Goal: Transaction & Acquisition: Book appointment/travel/reservation

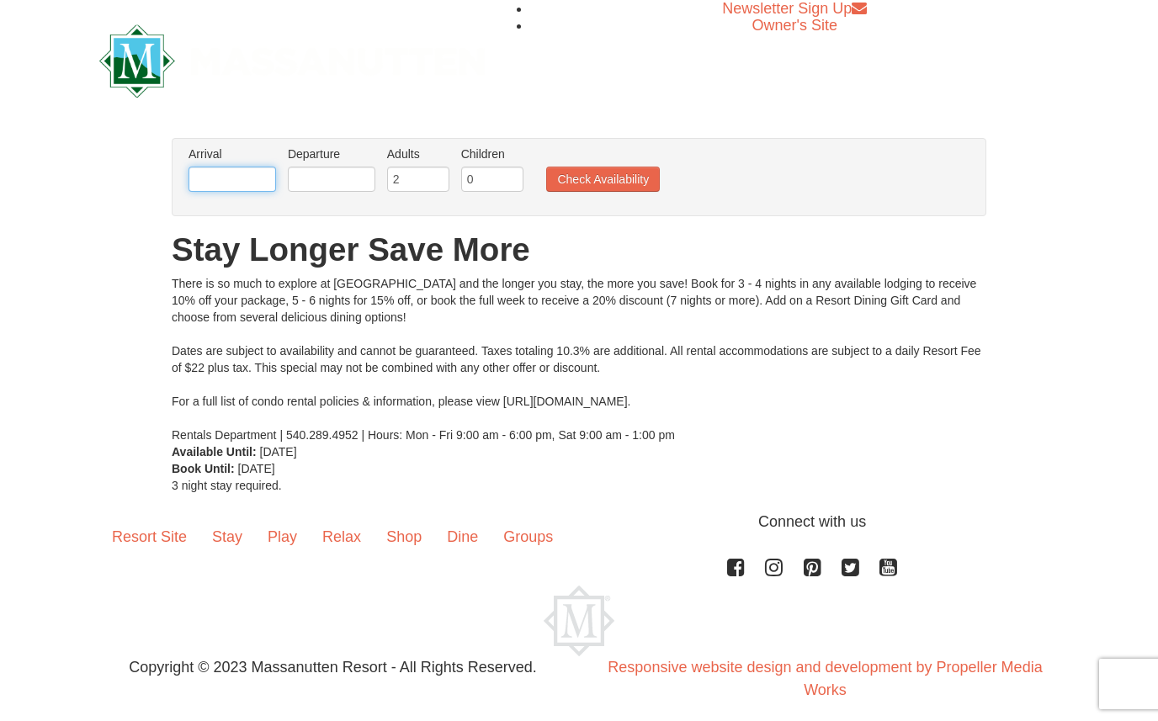
click at [247, 184] on input "text" at bounding box center [233, 179] width 88 height 25
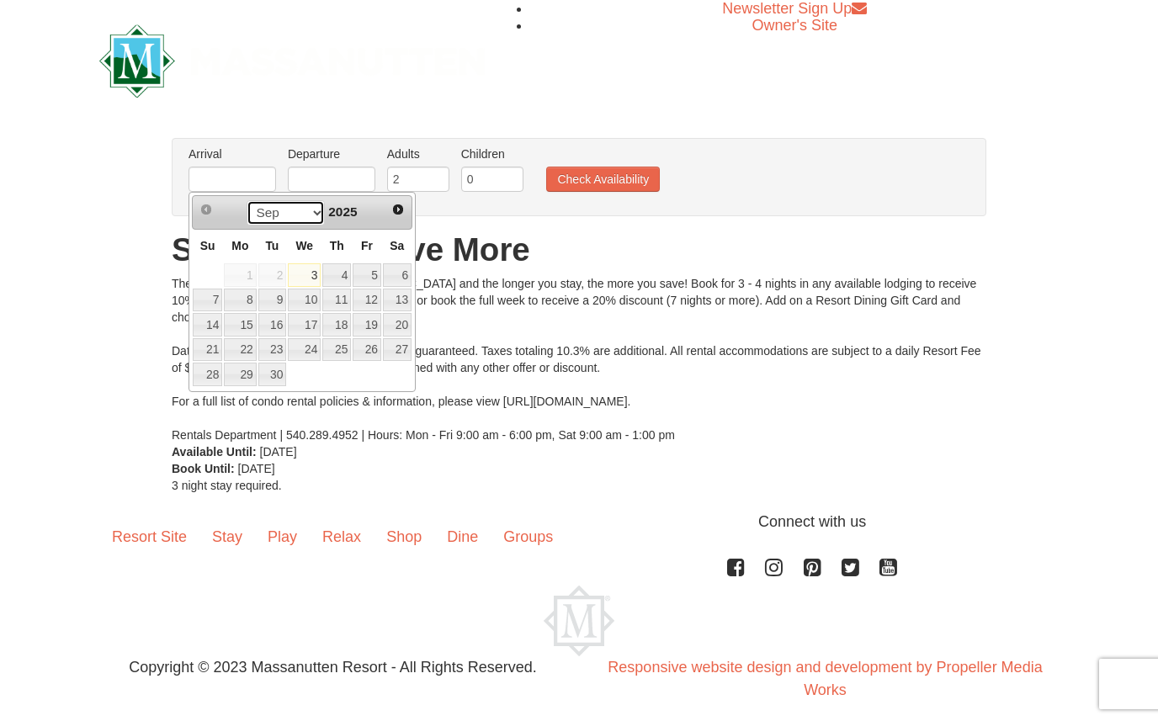
click at [308, 204] on select "Sep Oct Nov Dec" at bounding box center [286, 212] width 78 height 25
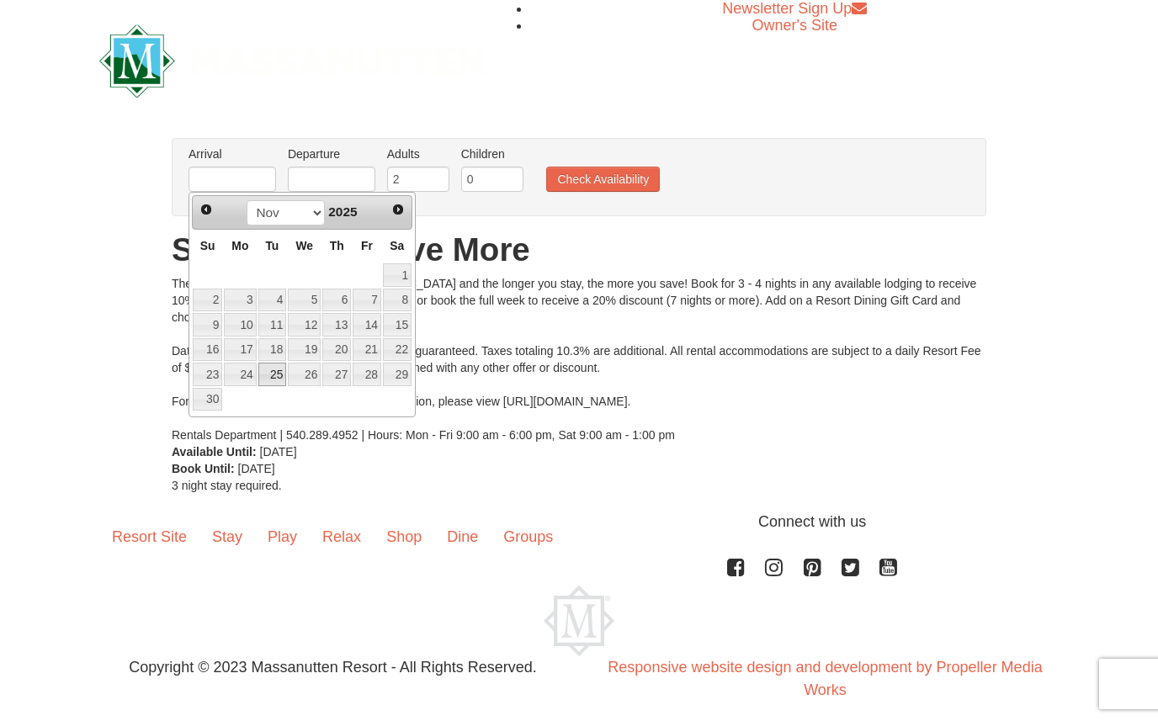
click at [279, 370] on link "25" at bounding box center [272, 375] width 29 height 24
type input "[DATE]"
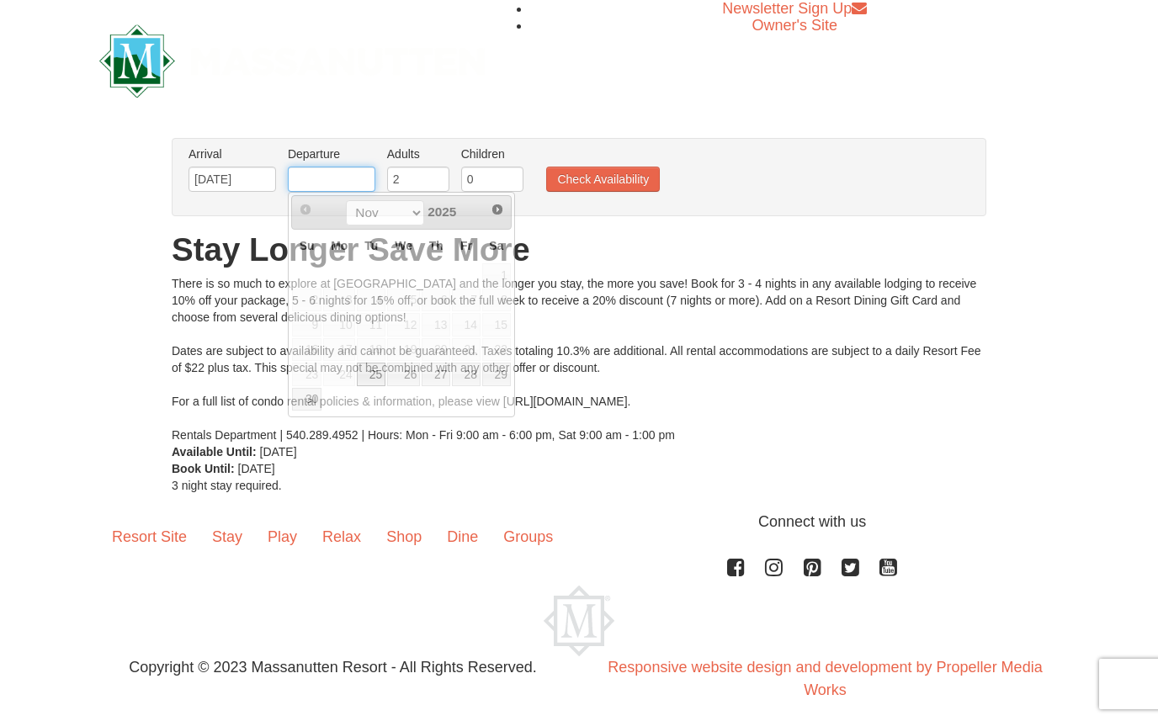
click at [325, 180] on input "text" at bounding box center [332, 179] width 88 height 25
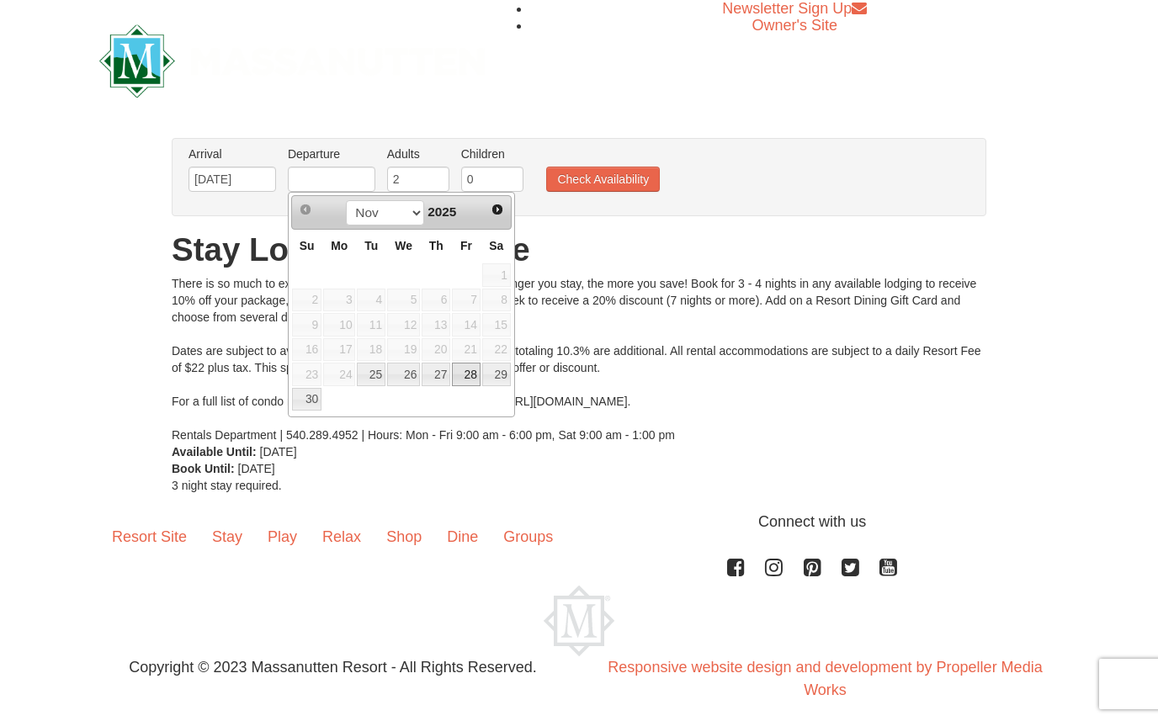
click at [467, 371] on link "28" at bounding box center [466, 375] width 29 height 24
type input "[DATE]"
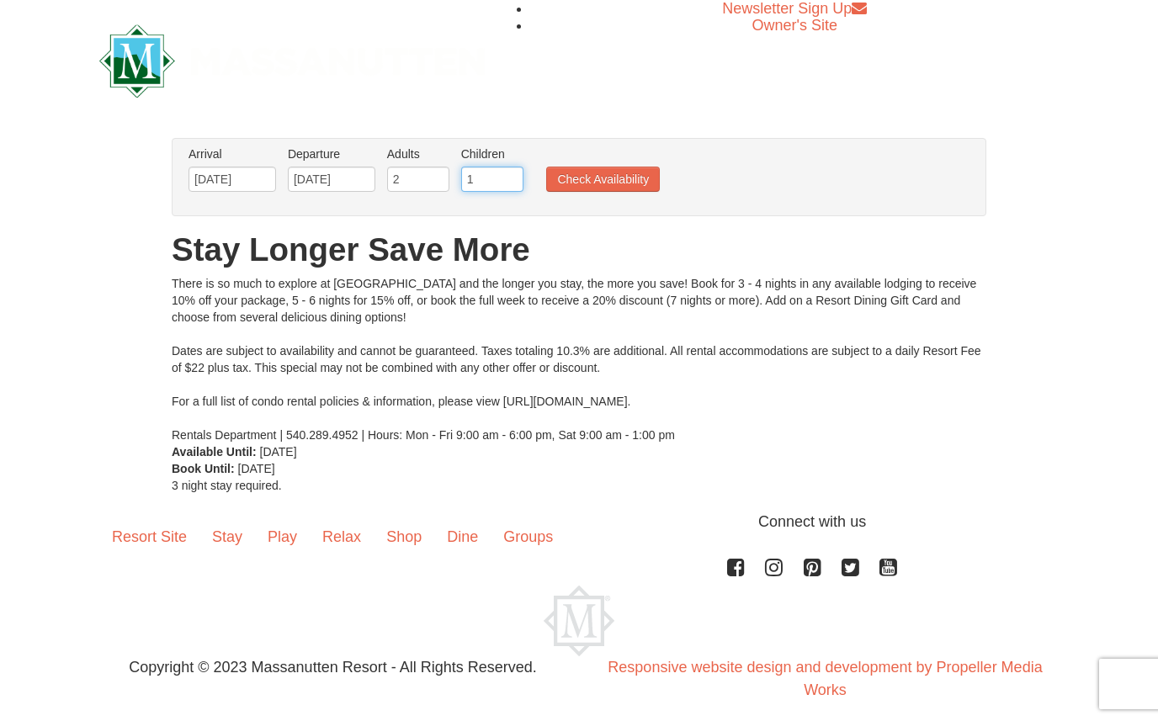
click at [515, 176] on input "1" at bounding box center [492, 179] width 62 height 25
click at [515, 176] on input "2" at bounding box center [492, 179] width 62 height 25
type input "3"
click at [515, 176] on input "3" at bounding box center [492, 179] width 62 height 25
click at [585, 173] on button "Check Availability" at bounding box center [603, 179] width 114 height 25
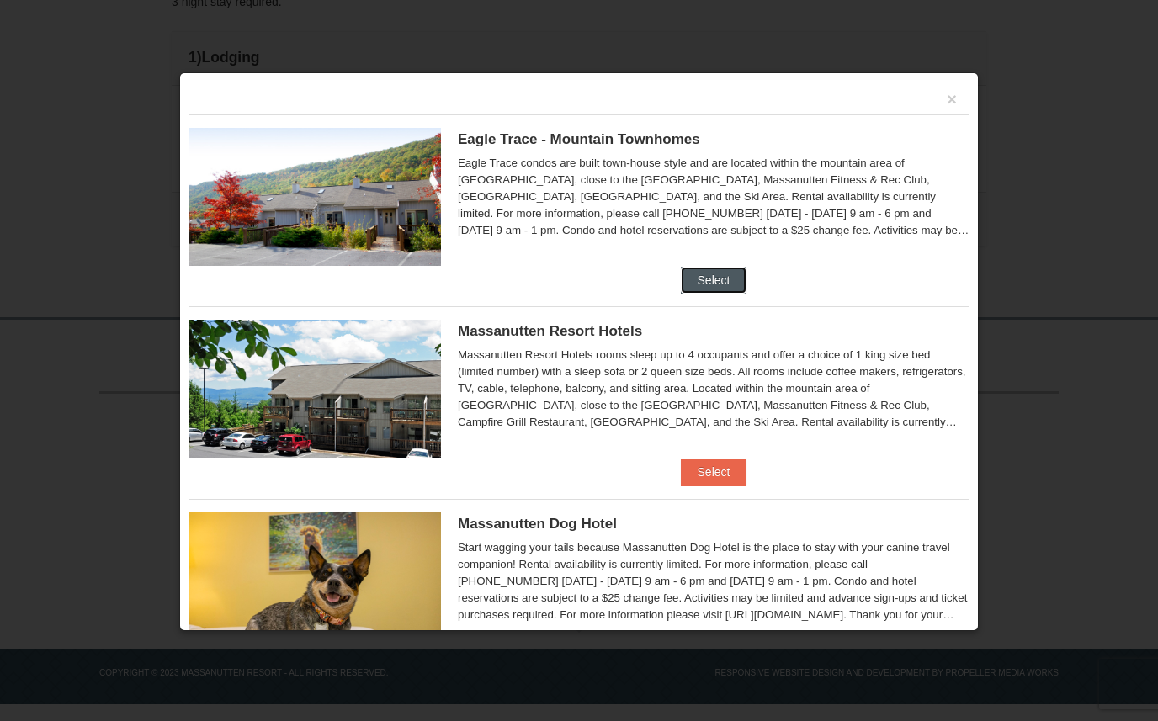
click at [699, 272] on button "Select" at bounding box center [714, 280] width 67 height 27
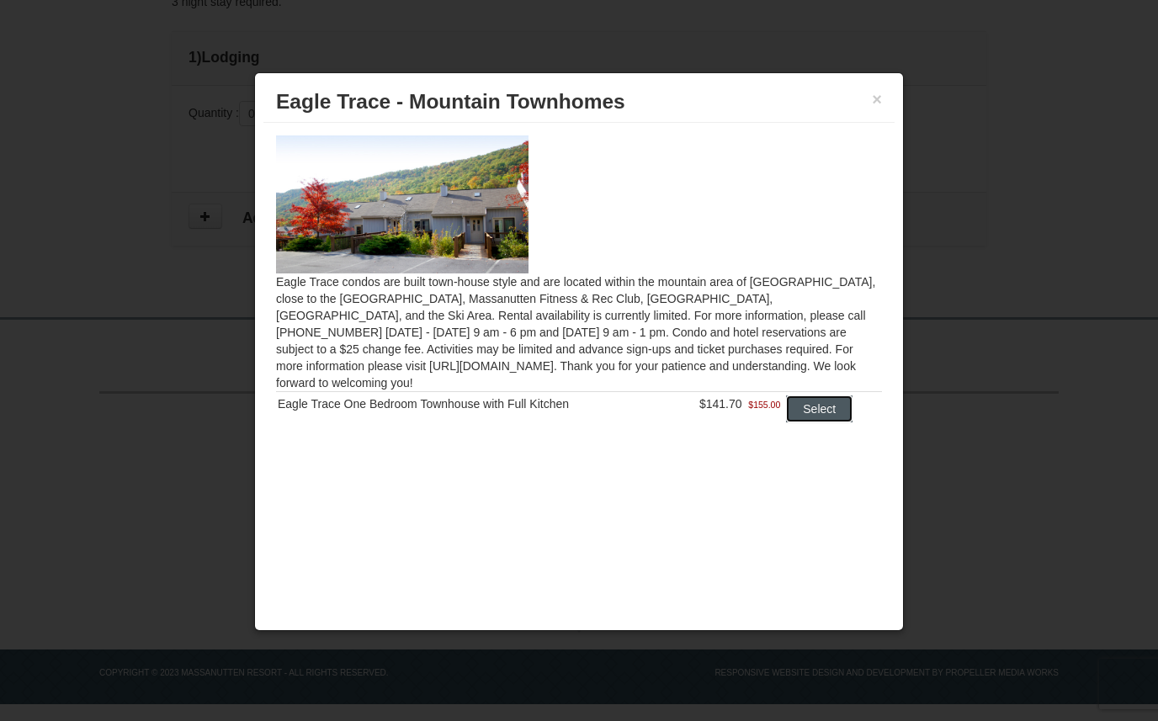
click at [806, 396] on button "Select" at bounding box center [819, 409] width 67 height 27
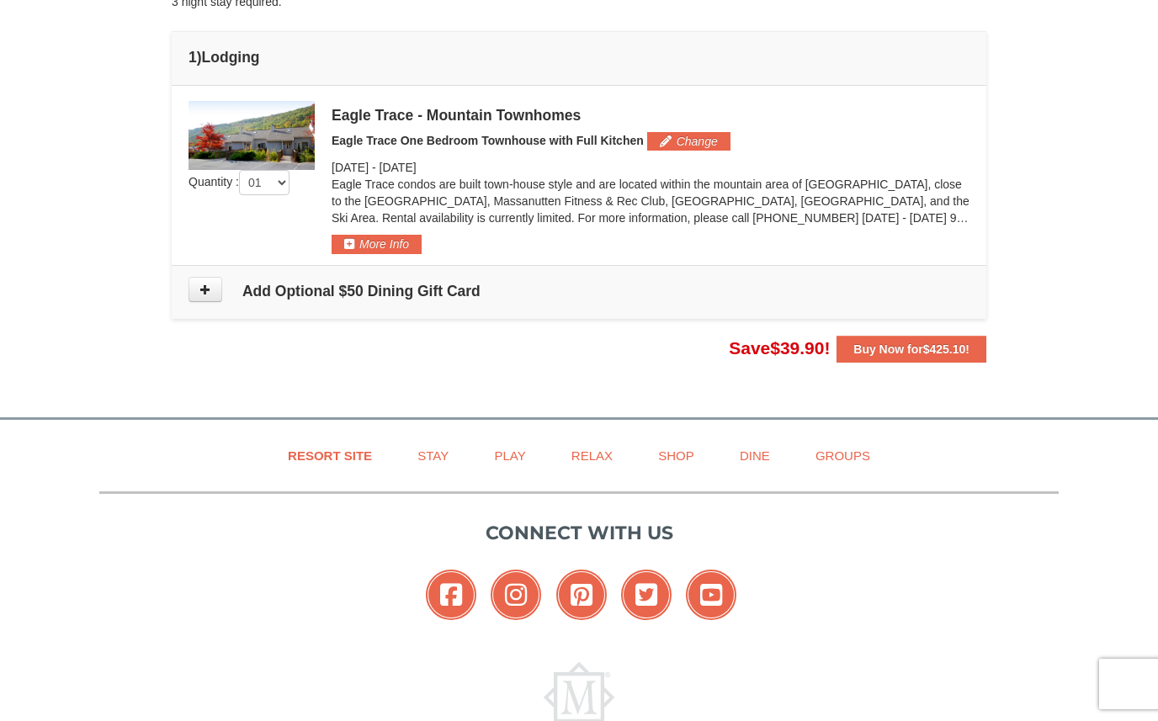
click at [258, 148] on img at bounding box center [252, 135] width 126 height 69
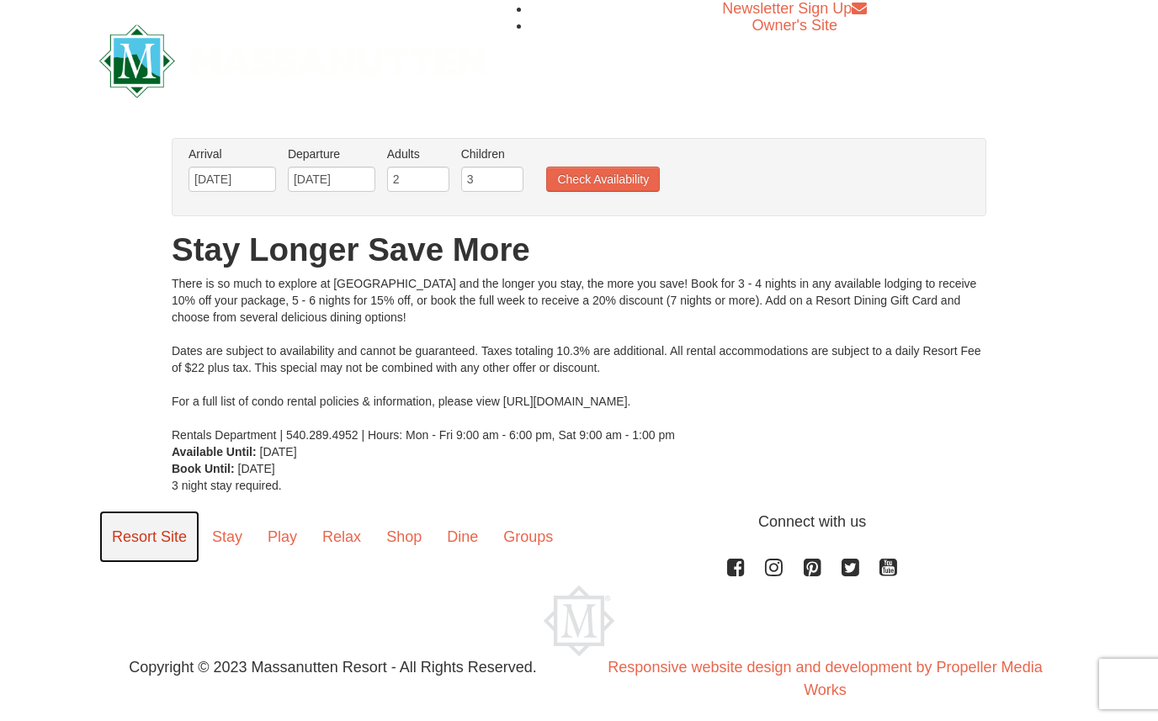
click at [173, 541] on link "Resort Site" at bounding box center [149, 537] width 100 height 52
